Goal: Find specific page/section: Find specific page/section

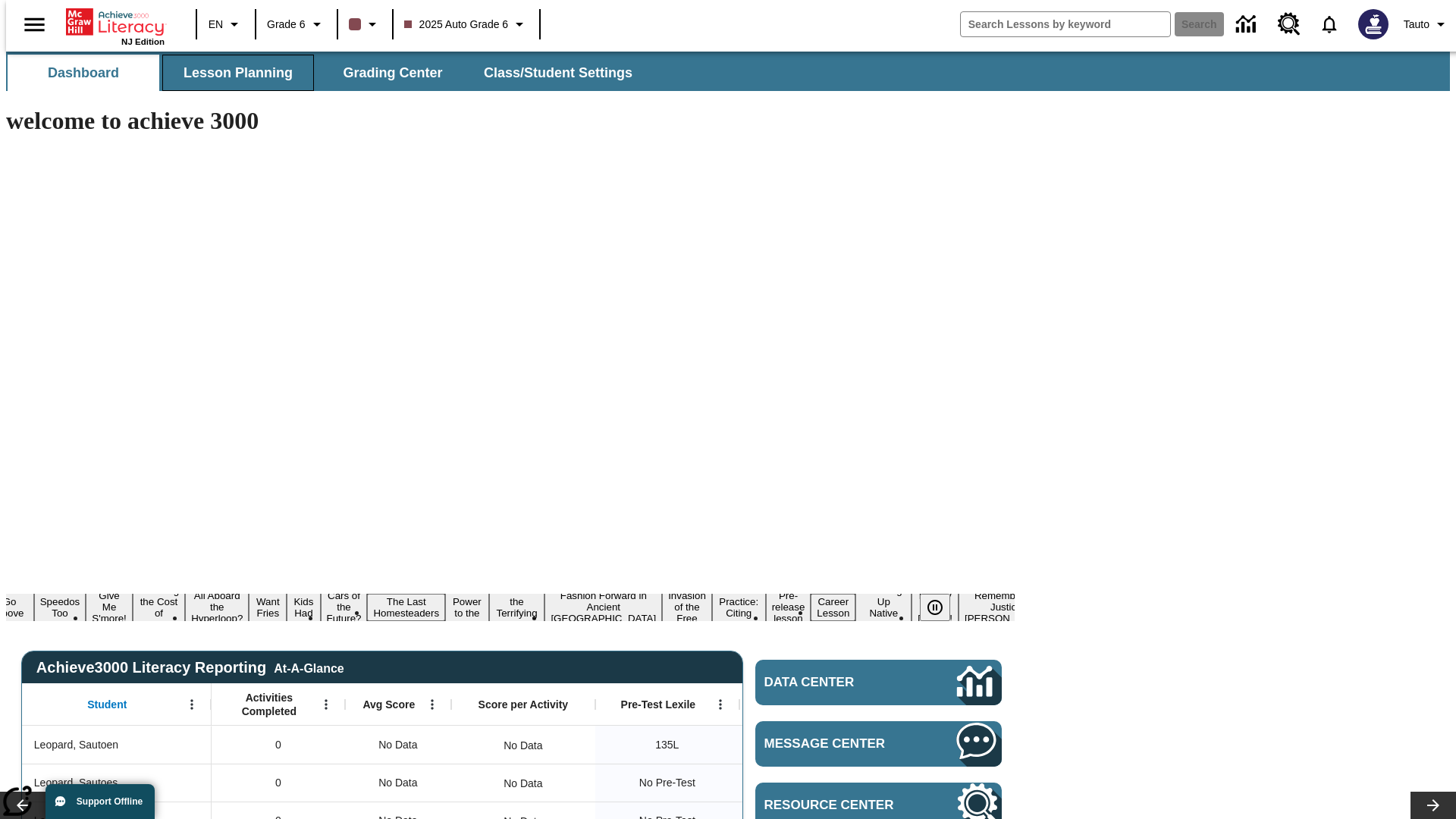
click at [232, 73] on span "Lesson Planning" at bounding box center [238, 73] width 109 height 17
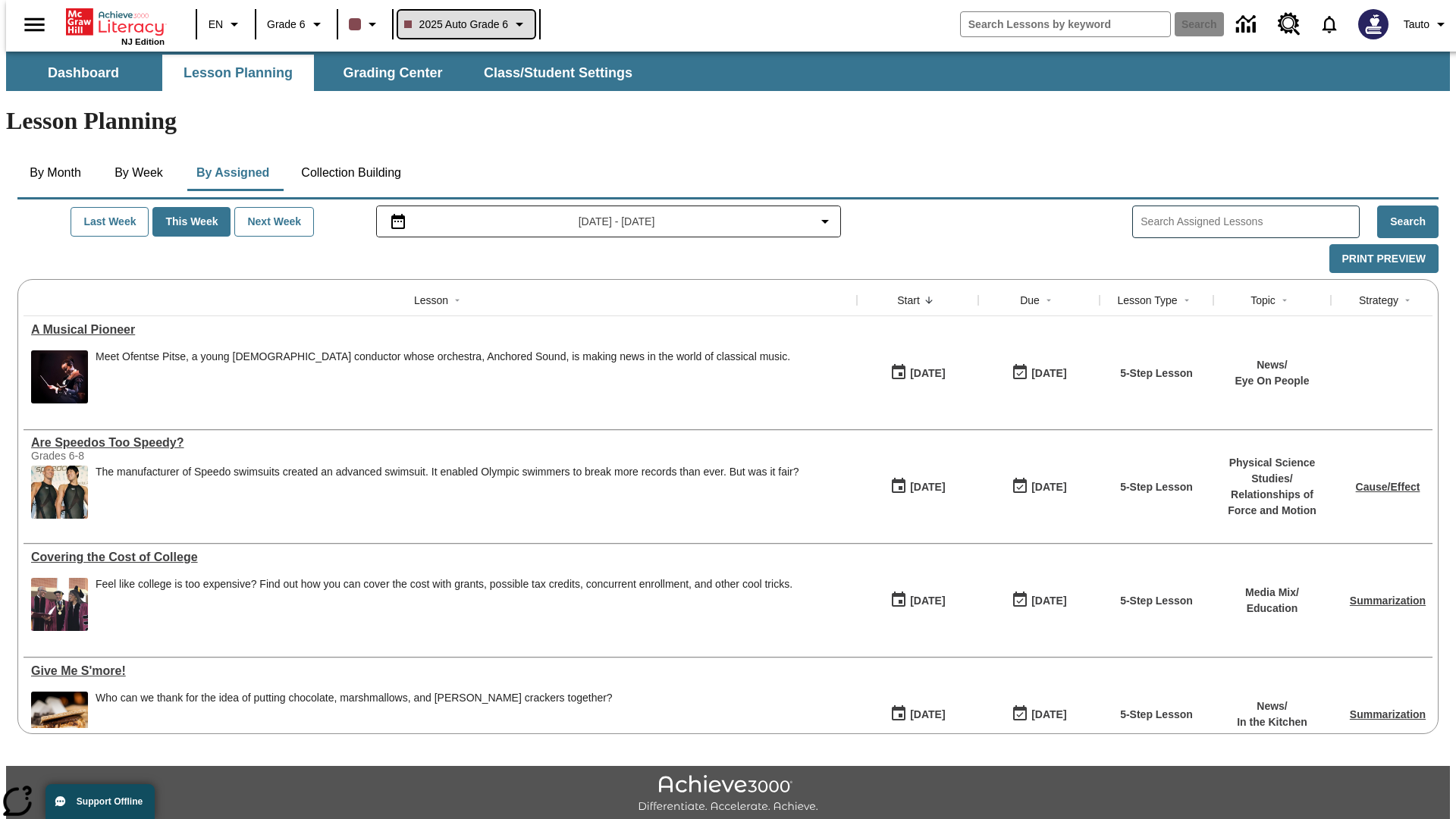
click at [464, 24] on span "2025 Auto Grade 6" at bounding box center [456, 24] width 105 height 16
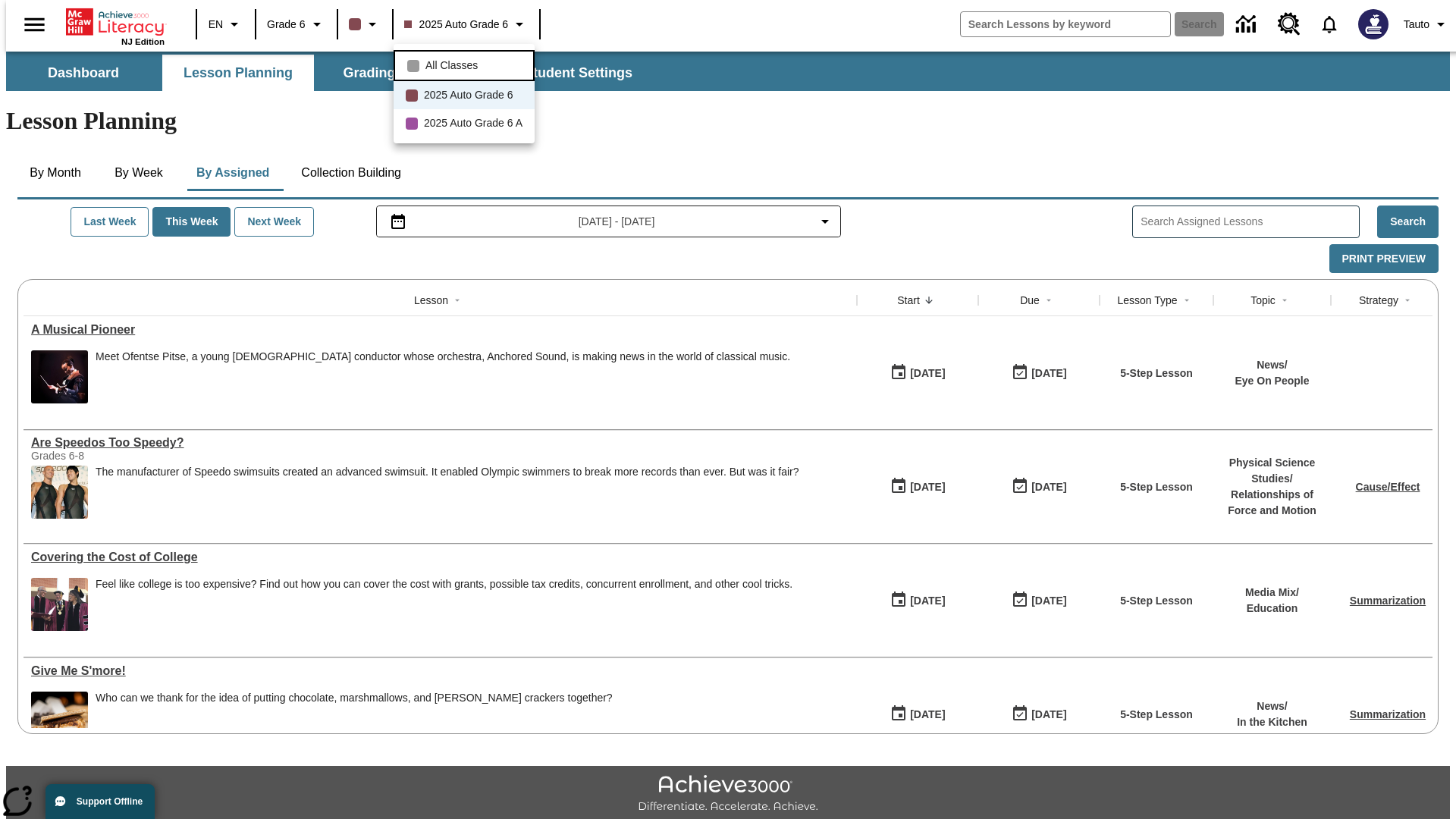
click at [467, 63] on span "All Classes" at bounding box center [452, 65] width 52 height 16
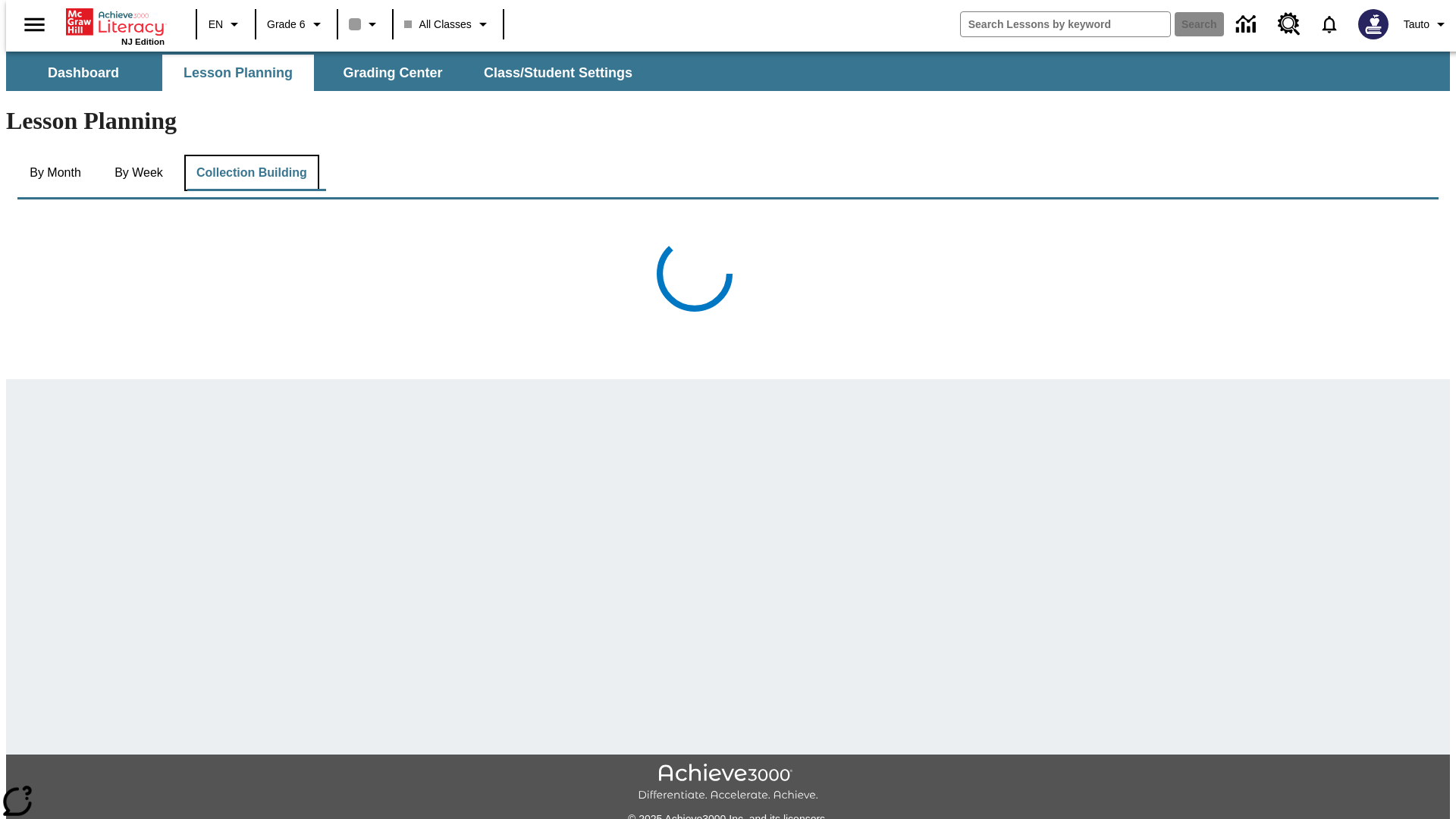
click at [251, 154] on button "Collection Building" at bounding box center [252, 172] width 135 height 36
